Goal: Navigation & Orientation: Find specific page/section

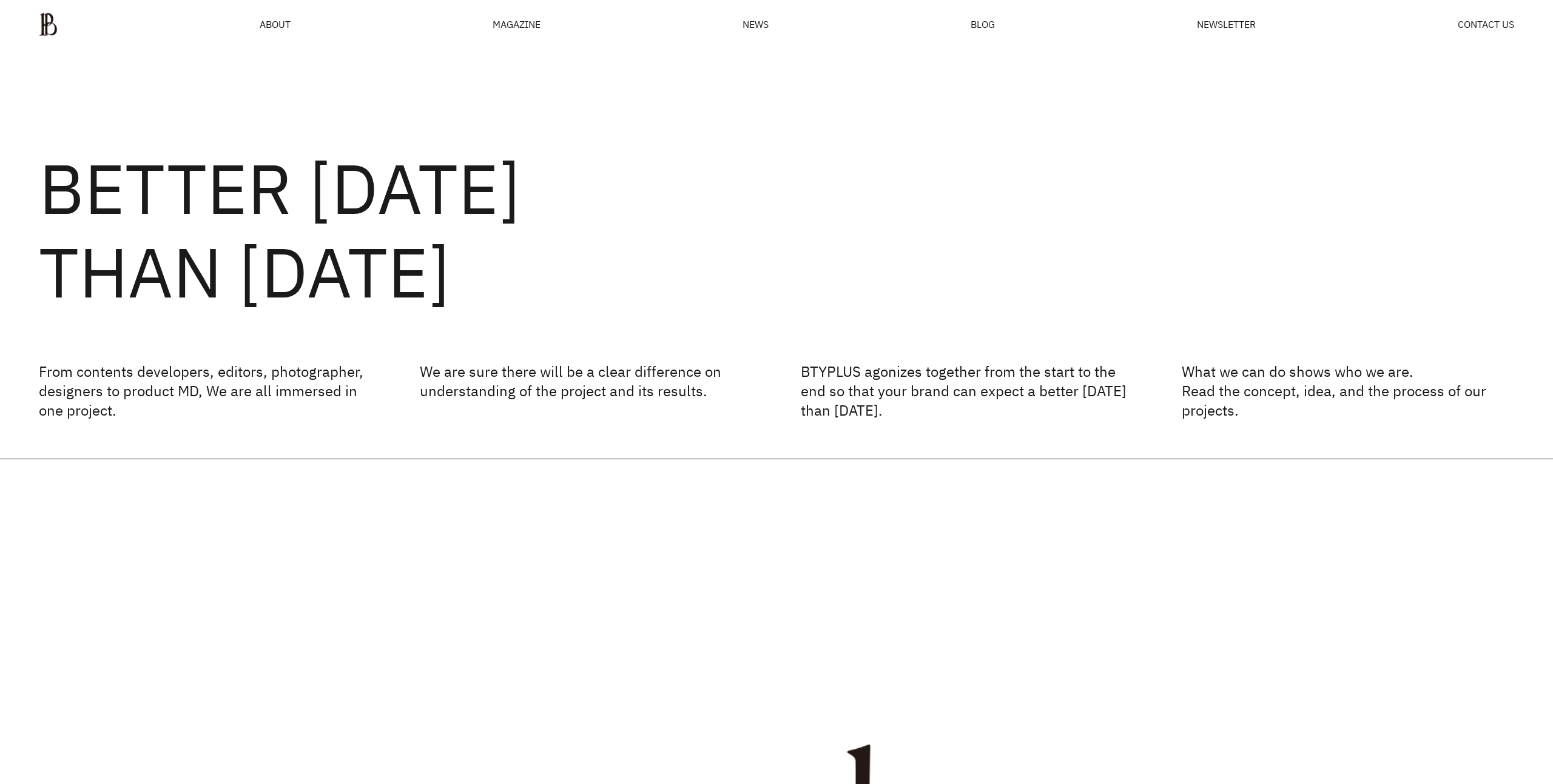
click at [308, 25] on ul "ABOUT MAGAZINE SEE ALL OFF THE REC INSIDE BTYPLUS CURATION NEWS BLOG NEWSLETTER…" at bounding box center [776, 24] width 1475 height 25
click at [296, 26] on ul "ABOUT MAGAZINE SEE ALL OFF THE REC INSIDE BTYPLUS CURATION NEWS BLOG NEWSLETTER…" at bounding box center [776, 24] width 1475 height 25
click at [288, 25] on span "ABOUT" at bounding box center [275, 24] width 31 height 10
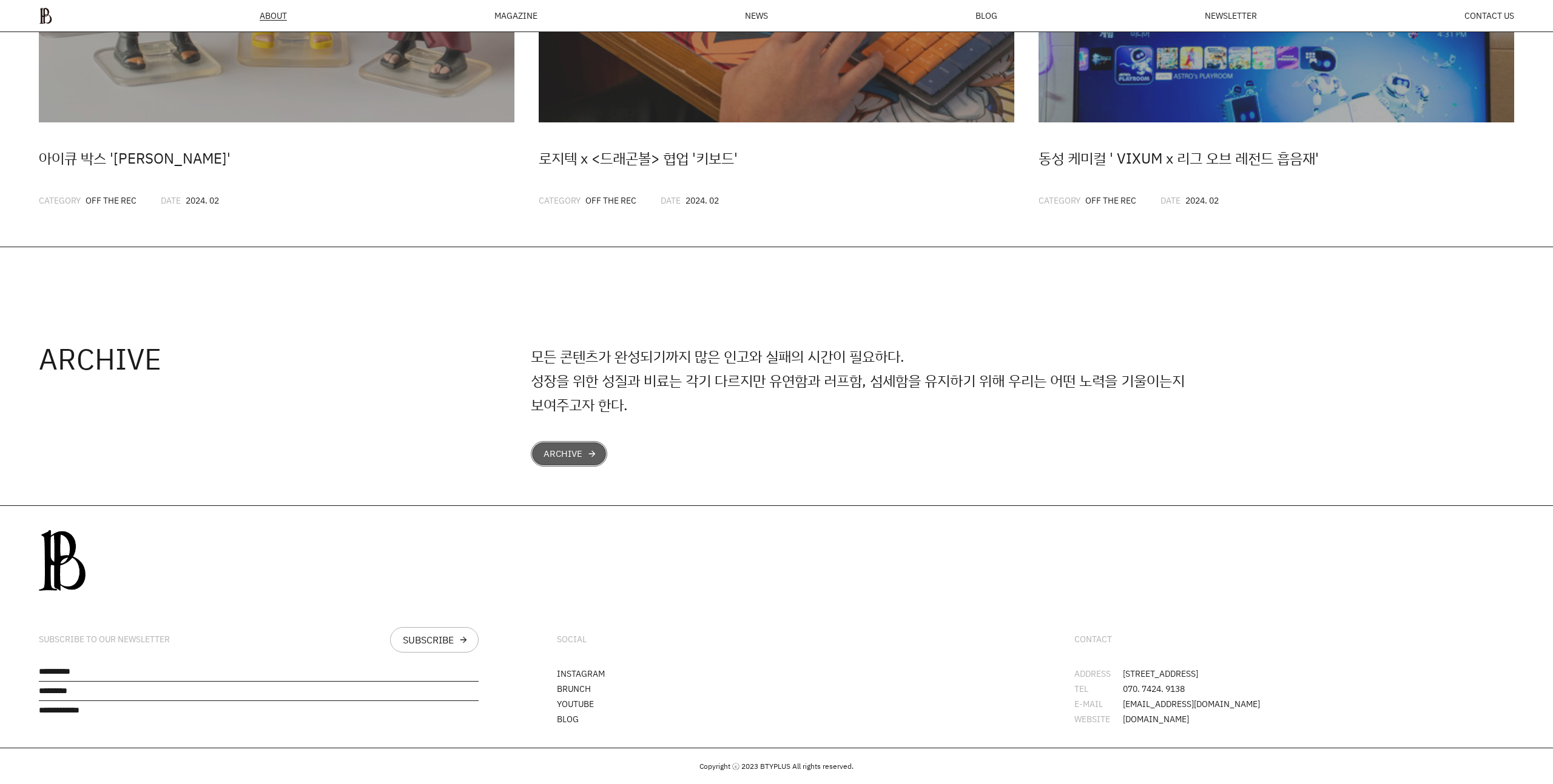
click at [548, 457] on link "ARCHIVE arrow_forward" at bounding box center [569, 454] width 76 height 25
